Goal: Information Seeking & Learning: Compare options

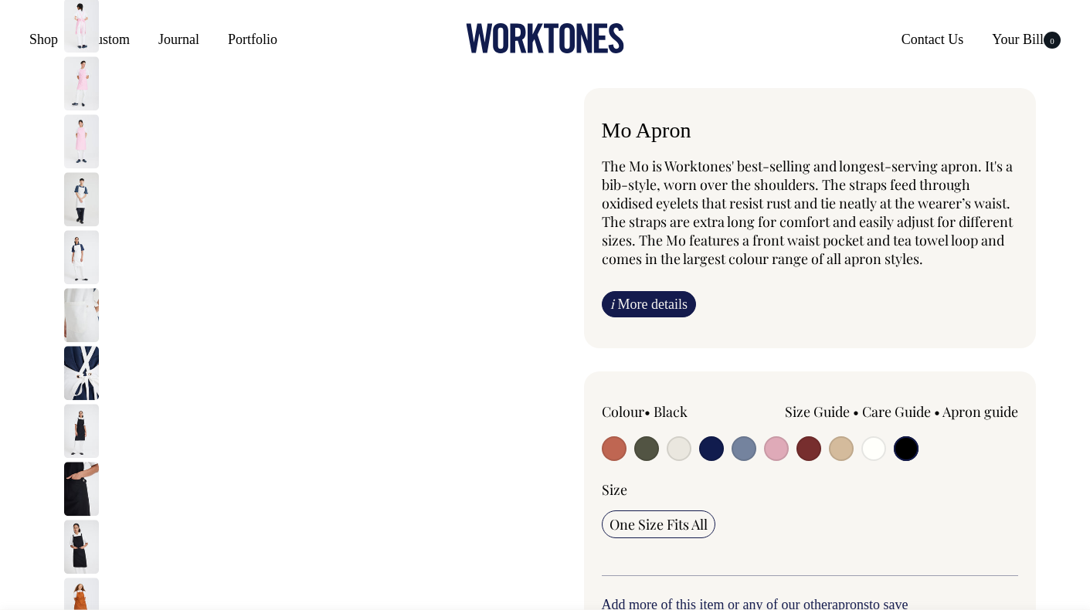
select select "Black"
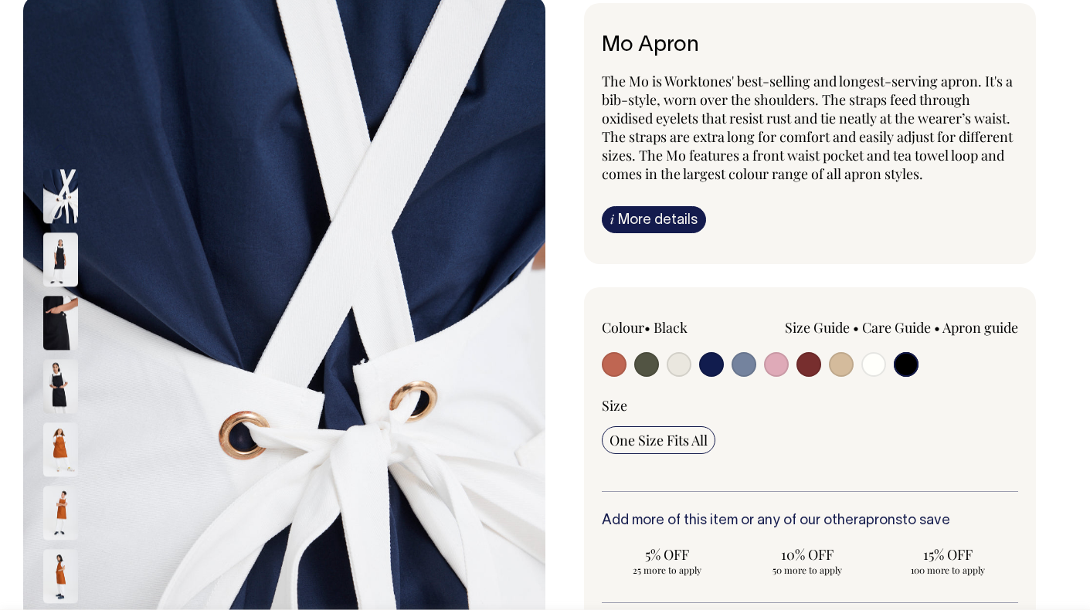
click at [62, 448] on img at bounding box center [60, 450] width 35 height 54
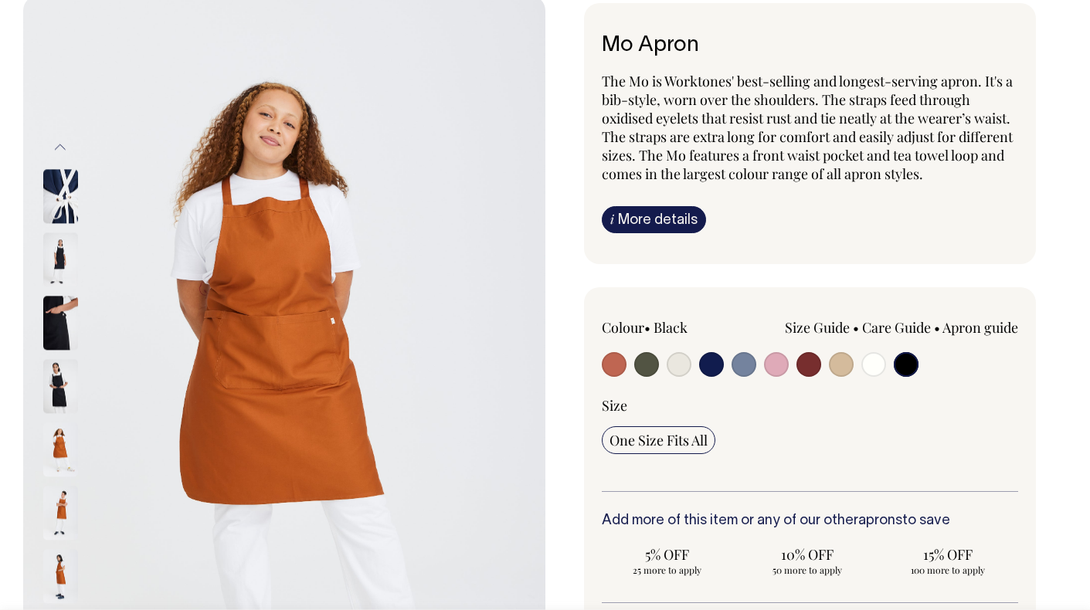
scroll to position [87, 0]
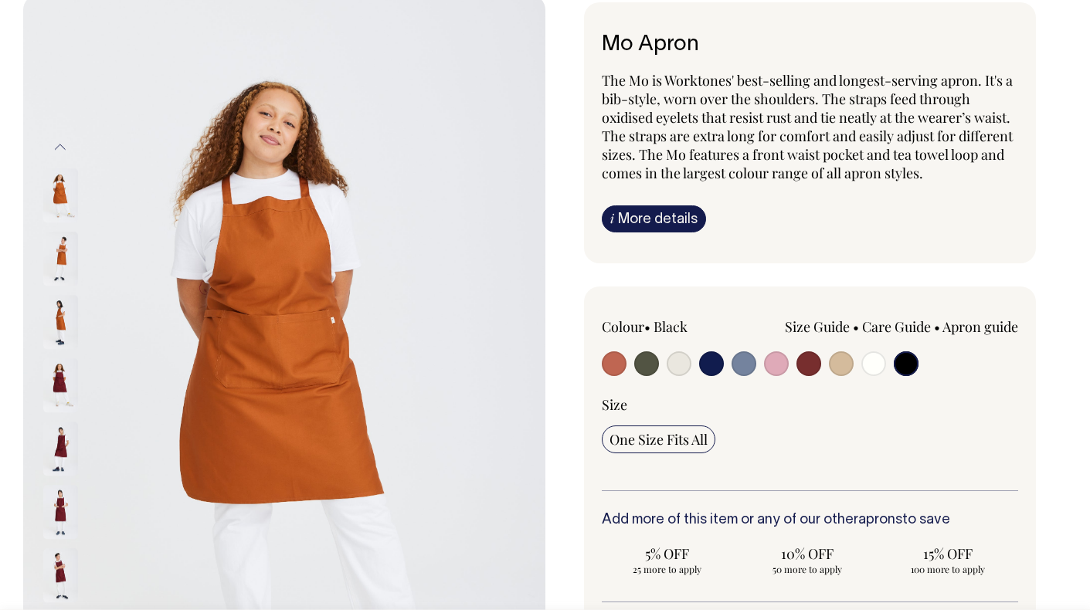
click at [815, 362] on input "radio" at bounding box center [809, 364] width 25 height 25
radio input "true"
select select "Burgundy"
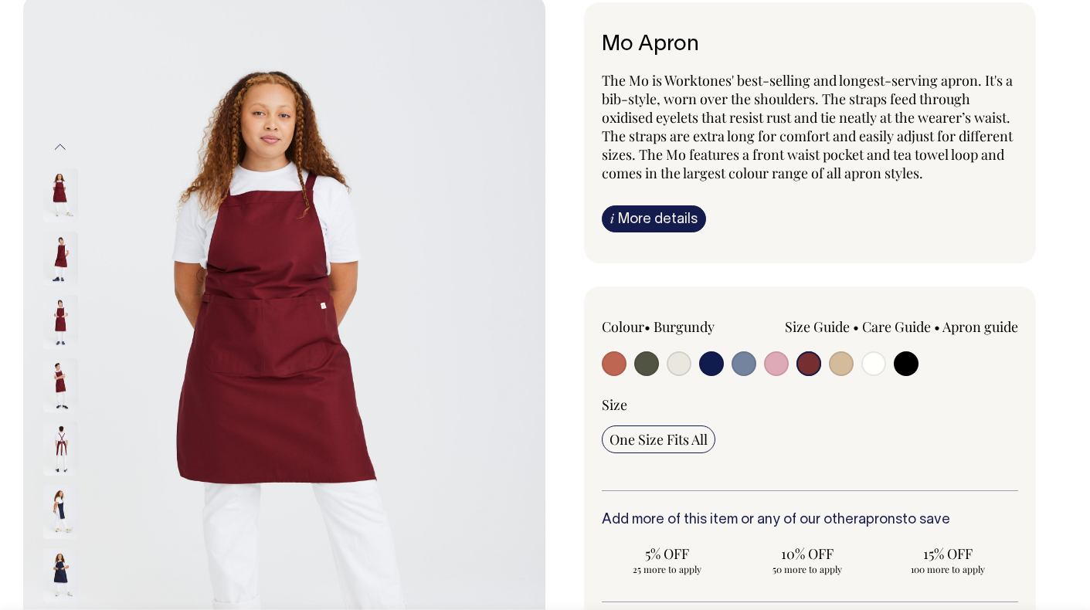
click at [702, 368] on input "radio" at bounding box center [711, 364] width 25 height 25
radio input "true"
select select "Dark Navy"
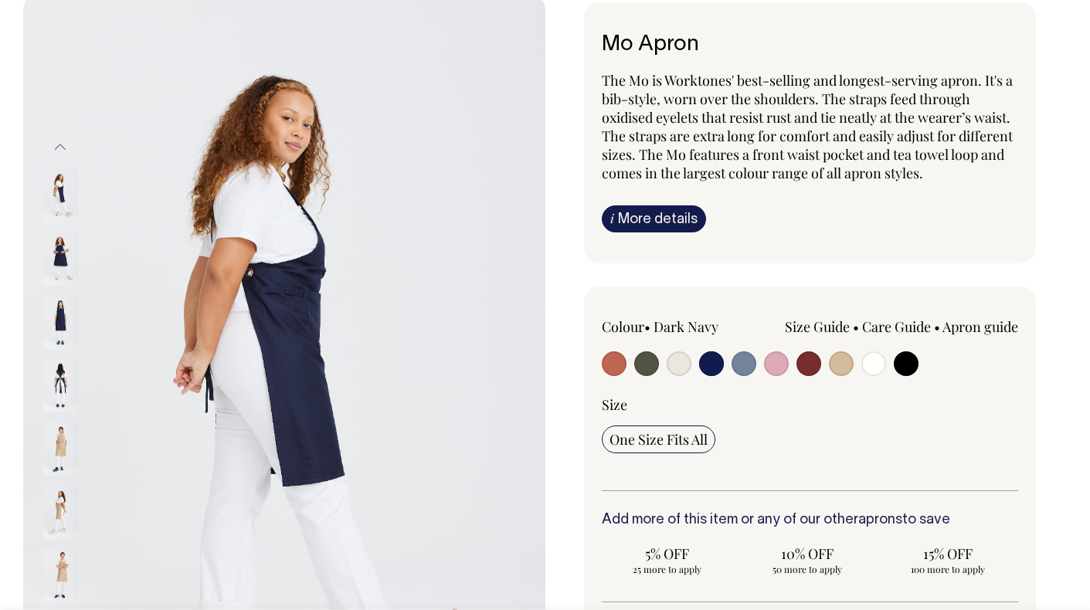
click at [902, 364] on input "radio" at bounding box center [906, 364] width 25 height 25
radio input "true"
select select "Black"
